Goal: Register for event/course

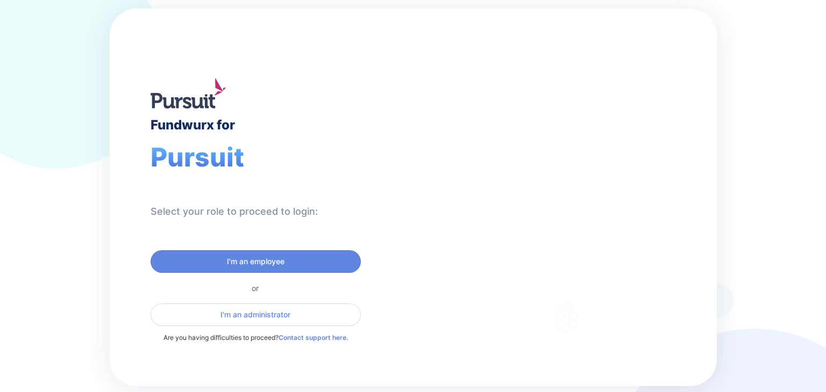
click at [303, 224] on div "Fundwurx for Pursuit Select your role to proceed to login: I'm an employee or I…" at bounding box center [262, 198] width 304 height 378
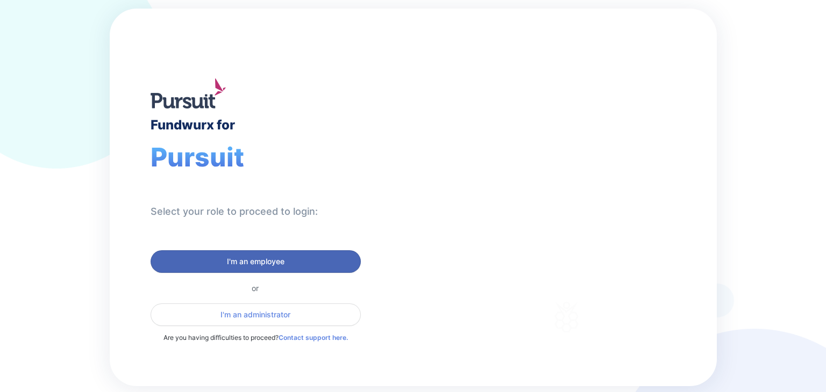
click at [276, 260] on span "I'm an employee" at bounding box center [256, 261] width 58 height 11
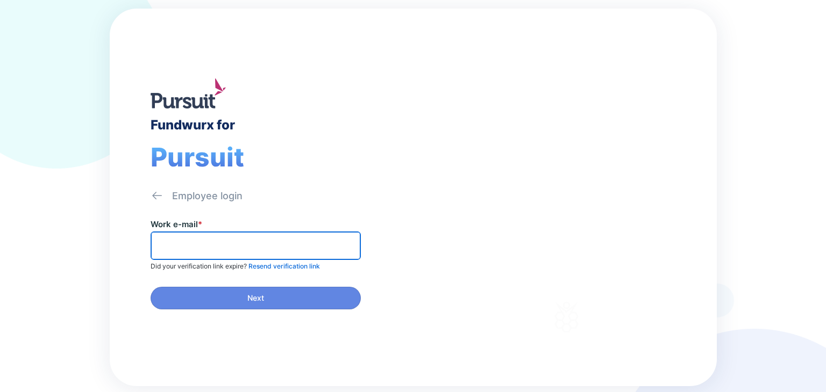
click at [234, 239] on input "text" at bounding box center [255, 246] width 200 height 17
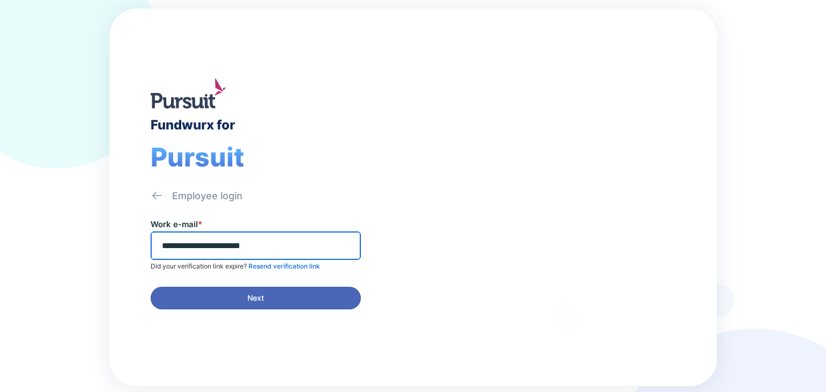
type input "**********"
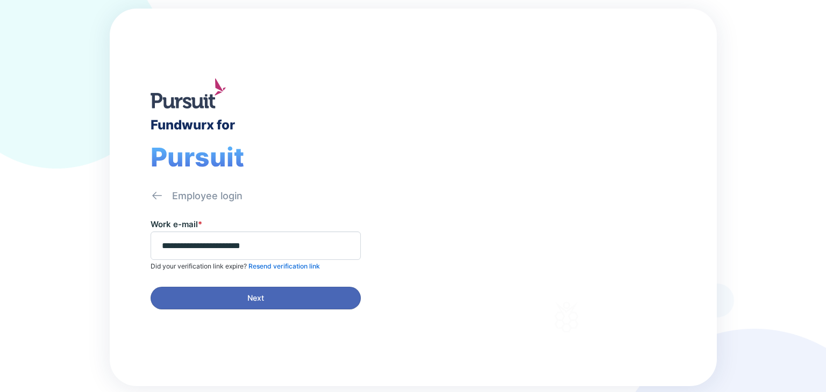
click at [256, 295] on span "Next" at bounding box center [255, 298] width 17 height 11
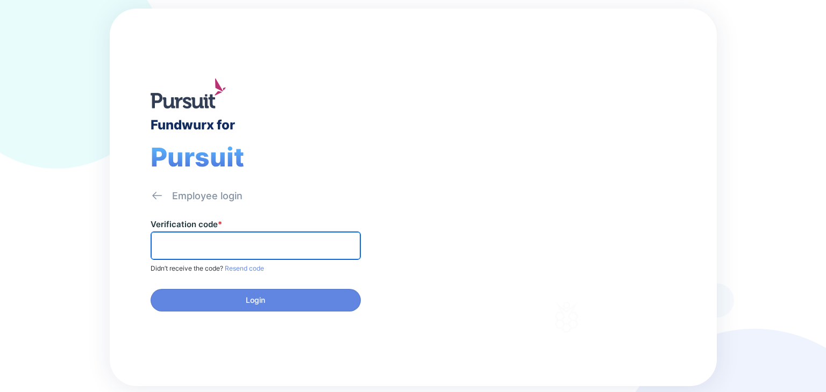
click at [236, 250] on input "text" at bounding box center [255, 246] width 200 height 17
paste input "******"
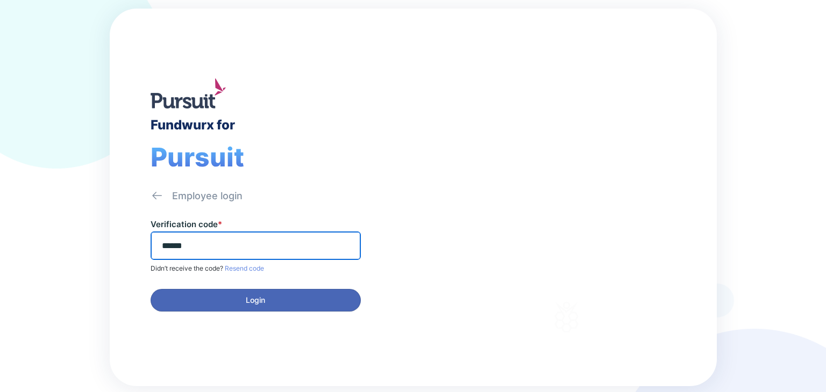
type input "******"
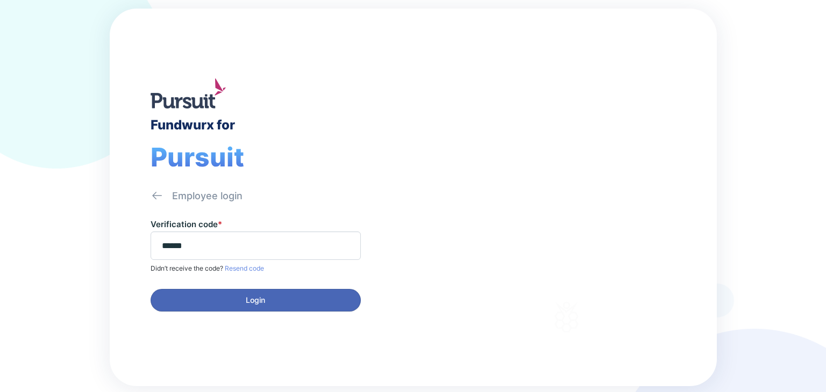
click at [263, 300] on span "Login" at bounding box center [255, 300] width 19 height 11
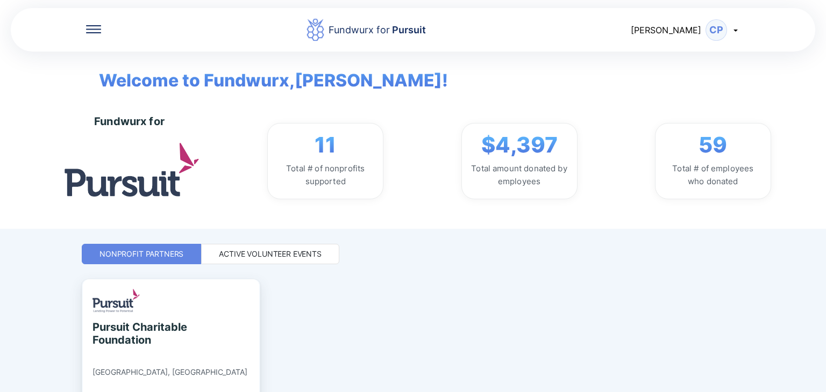
click at [291, 257] on div "Active Volunteer Events" at bounding box center [270, 254] width 103 height 11
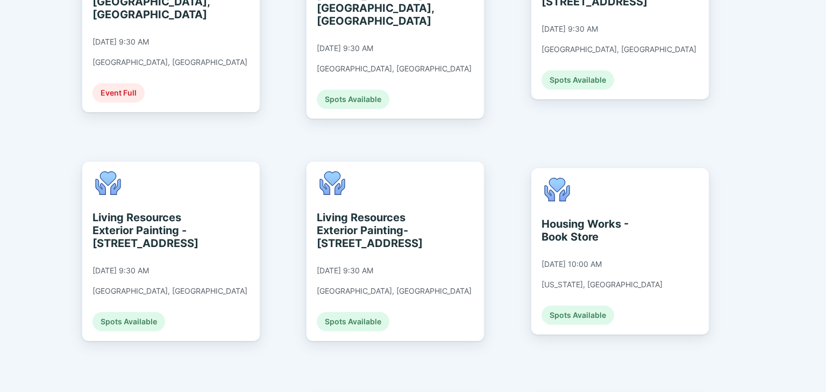
scroll to position [1110, 0]
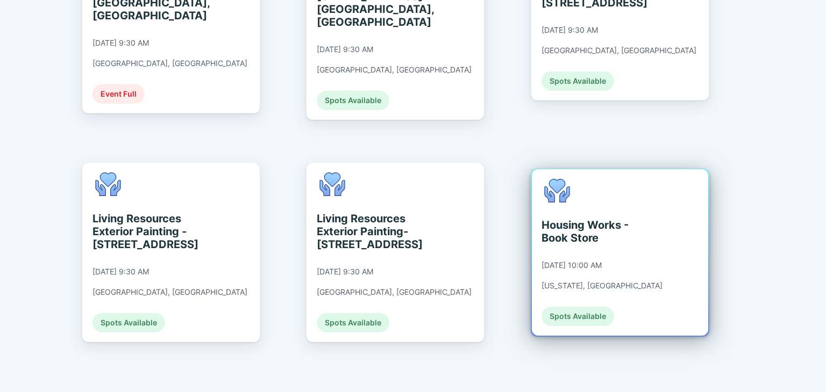
click at [568, 239] on div "Housing Works - Book Store [DATE] 10:00 AM [US_STATE], [GEOGRAPHIC_DATA] Spots …" at bounding box center [601, 252] width 121 height 147
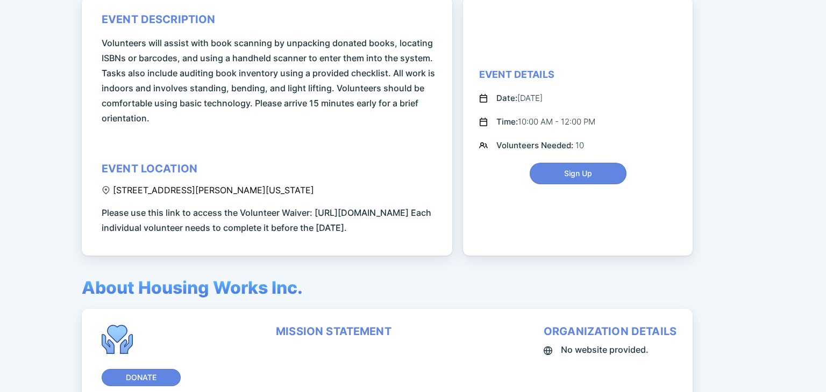
scroll to position [79, 0]
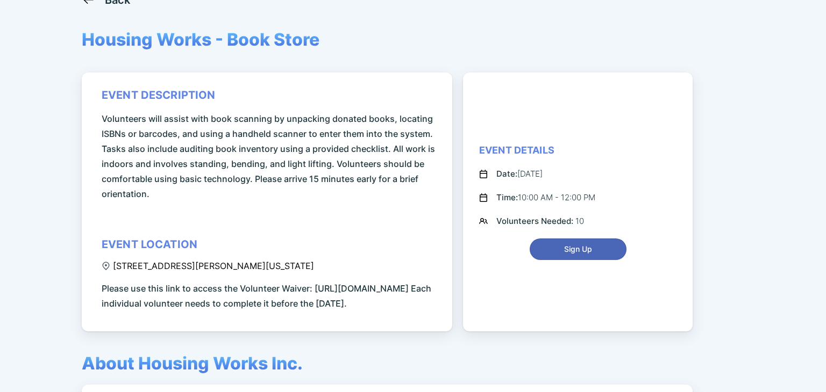
click at [573, 255] on span "Sign Up" at bounding box center [578, 249] width 28 height 11
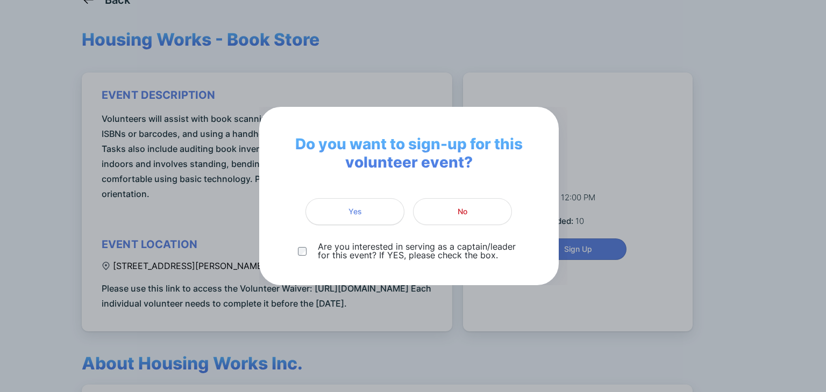
click at [353, 210] on span "Yes" at bounding box center [354, 211] width 13 height 11
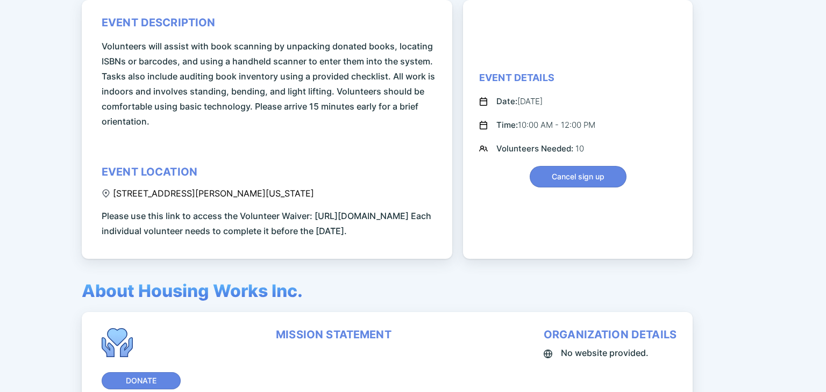
scroll to position [153, 0]
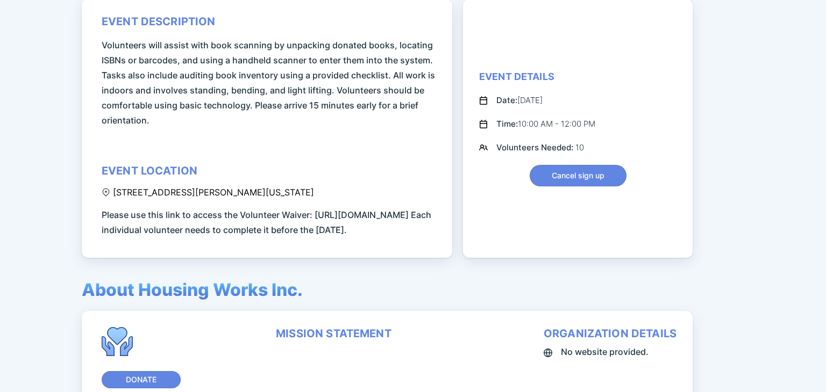
drag, startPoint x: 551, startPoint y: 108, endPoint x: 519, endPoint y: 106, distance: 32.3
click at [519, 106] on div "Date: [DATE]" at bounding box center [519, 100] width 46 height 13
copy div "[DATE]"
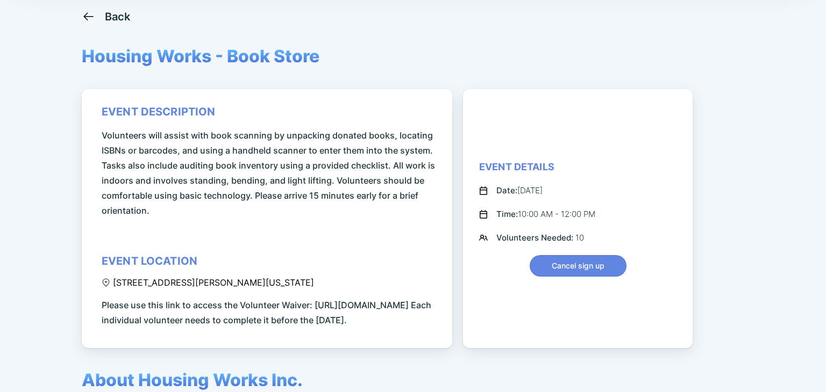
scroll to position [0, 0]
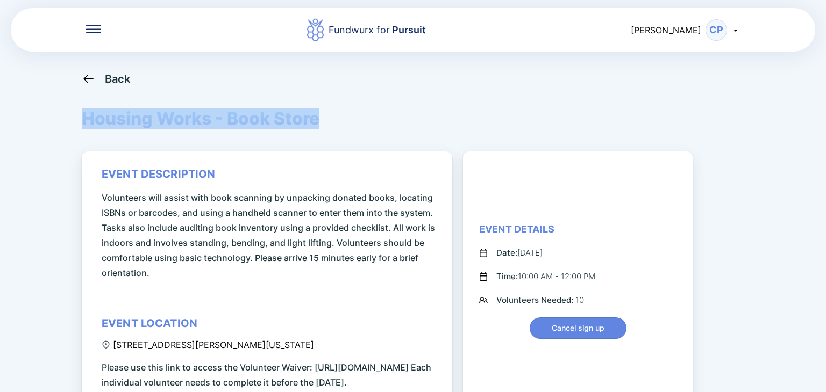
drag, startPoint x: 83, startPoint y: 119, endPoint x: 318, endPoint y: 114, distance: 234.9
click at [318, 114] on span "Housing Works - Book Store" at bounding box center [201, 118] width 238 height 21
copy span "Housing Works - Book Store"
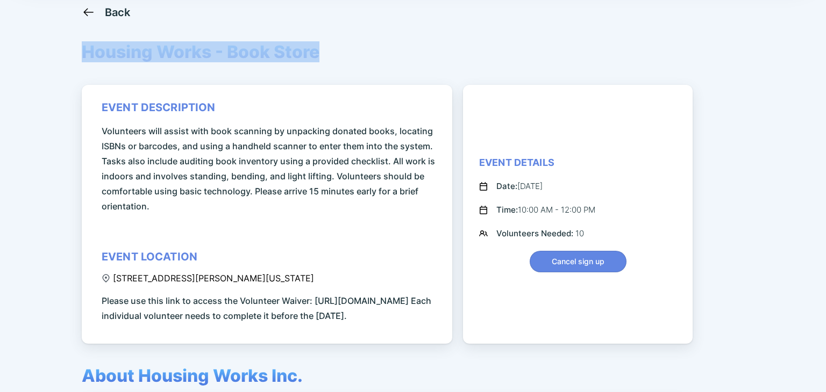
scroll to position [69, 0]
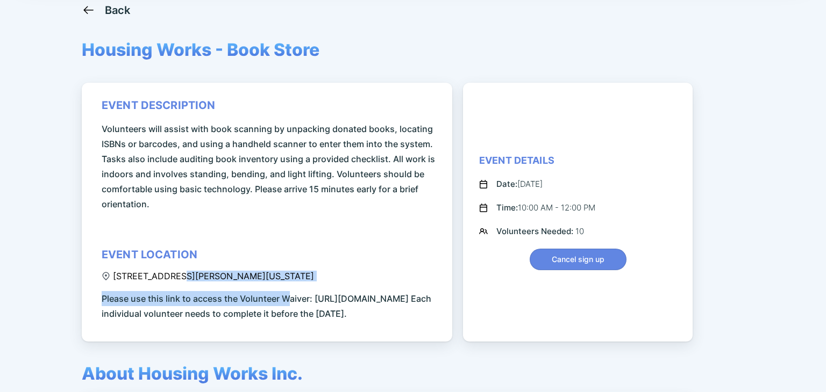
drag, startPoint x: 282, startPoint y: 276, endPoint x: 172, endPoint y: 271, distance: 109.7
click at [172, 271] on div "event description Volunteers will assist with book scanning by unpacking donate…" at bounding box center [269, 210] width 334 height 223
click at [289, 278] on div "event description Volunteers will assist with book scanning by unpacking donate…" at bounding box center [269, 210] width 334 height 223
click at [288, 278] on div "event description Volunteers will assist with book scanning by unpacking donate…" at bounding box center [269, 210] width 334 height 223
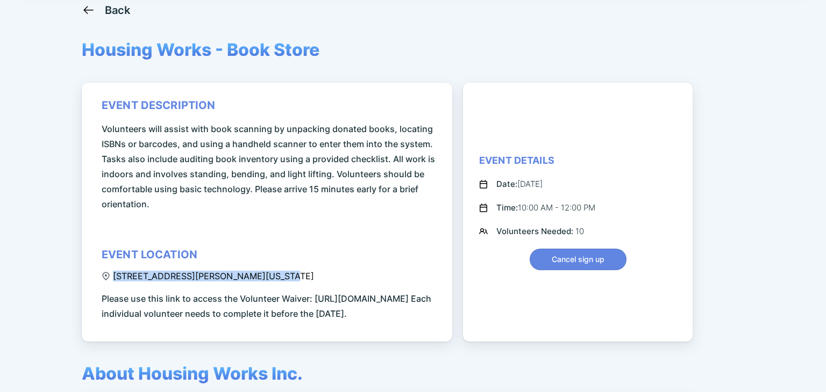
drag, startPoint x: 275, startPoint y: 278, endPoint x: 267, endPoint y: 278, distance: 8.6
click at [267, 278] on div "event description Volunteers will assist with book scanning by unpacking donate…" at bounding box center [269, 210] width 334 height 223
copy div "[STREET_ADDRESS][PERSON_NAME][US_STATE]"
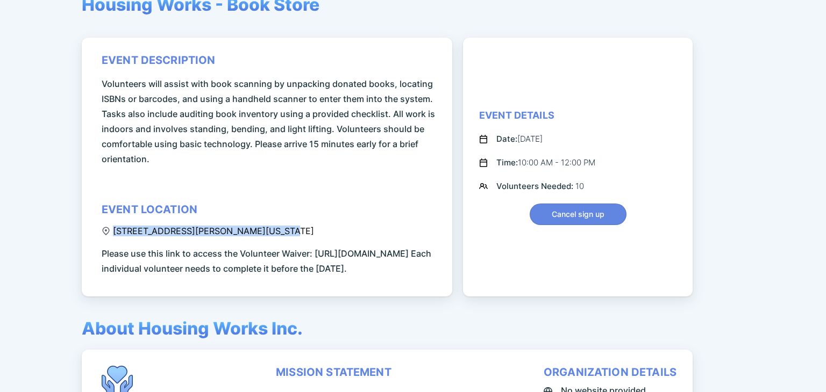
scroll to position [116, 0]
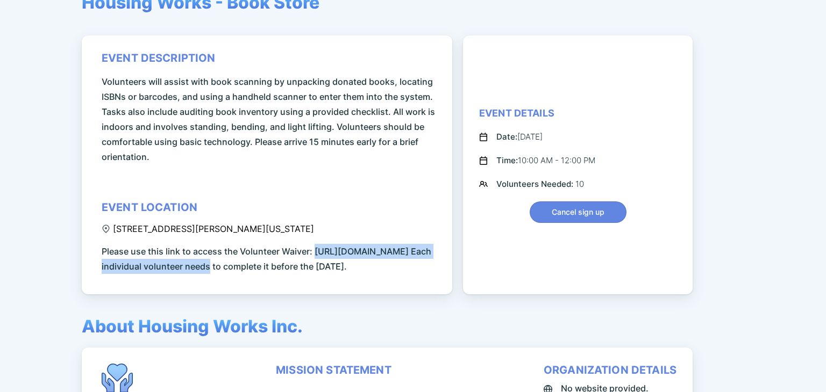
drag, startPoint x: 103, startPoint y: 265, endPoint x: 319, endPoint y: 269, distance: 216.1
click at [319, 269] on span "Please use this link to access the Volunteer Waiver: [URL][DOMAIN_NAME] Each in…" at bounding box center [269, 259] width 334 height 30
copy span "[URL][DOMAIN_NAME]"
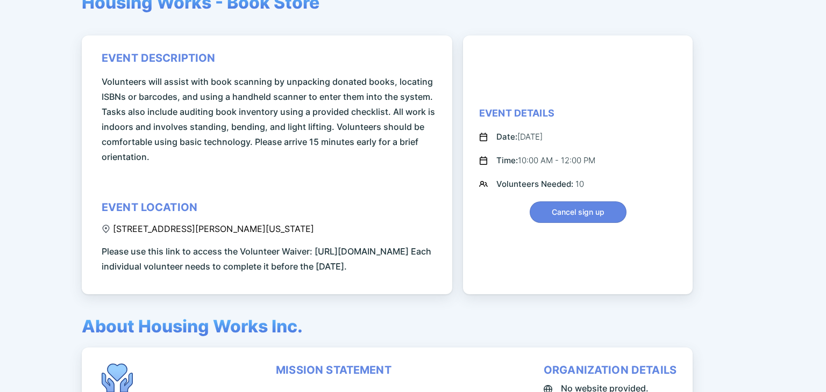
click at [331, 274] on span "Please use this link to access the Volunteer Waiver: [URL][DOMAIN_NAME] Each in…" at bounding box center [269, 259] width 334 height 30
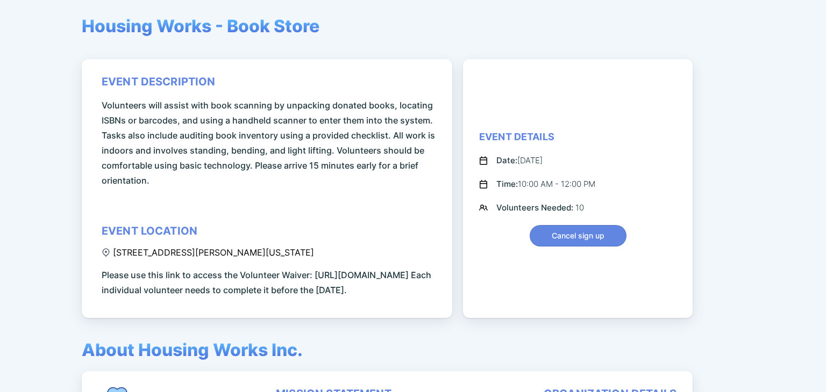
scroll to position [93, 0]
click at [602, 192] on div "Event Details Date: [DATE] Time: 10:00 AM - 12:00 PM Volunteers Needed: 10 Canc…" at bounding box center [577, 188] width 197 height 116
drag, startPoint x: 602, startPoint y: 192, endPoint x: 562, endPoint y: 192, distance: 39.8
click at [562, 192] on div "Event Details Date: [DATE] Time: 10:00 AM - 12:00 PM Volunteers Needed: 10 Canc…" at bounding box center [577, 188] width 197 height 116
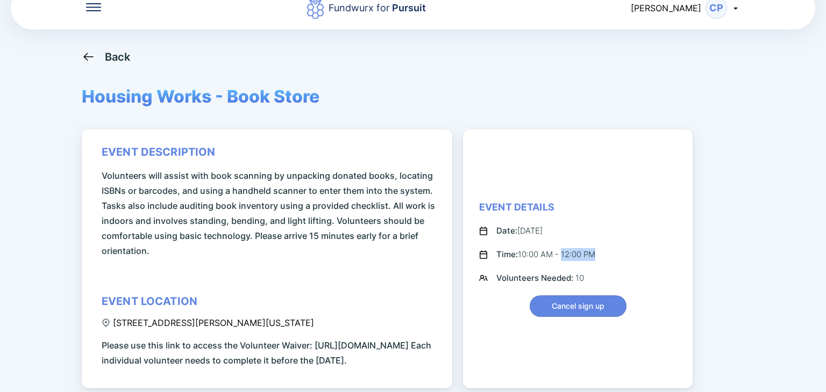
scroll to position [0, 0]
